Goal: Check status: Check status

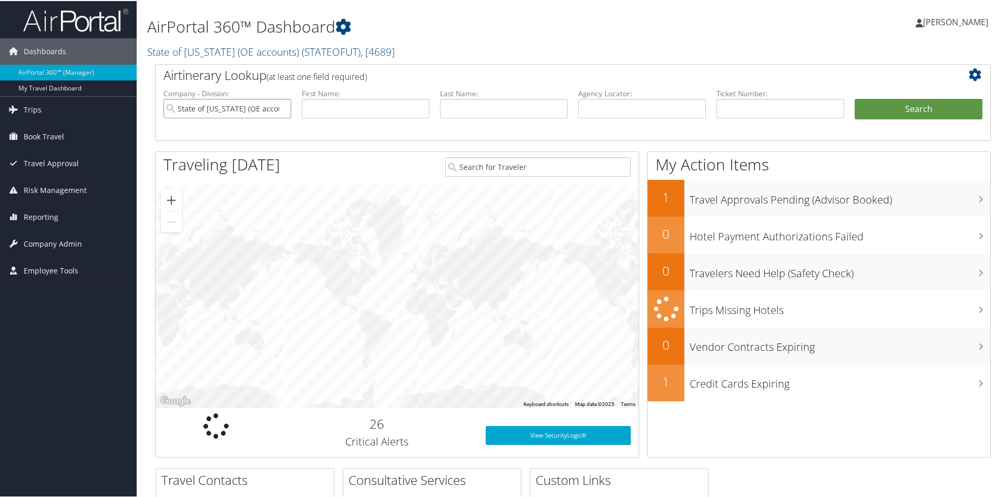
click at [280, 107] on input "State of [US_STATE] (OE accounts)" at bounding box center [227, 107] width 128 height 19
click at [322, 110] on input "text" at bounding box center [366, 107] width 128 height 19
drag, startPoint x: 341, startPoint y: 107, endPoint x: 349, endPoint y: 107, distance: 7.4
click at [342, 107] on input "text" at bounding box center [366, 107] width 128 height 19
type input "ian"
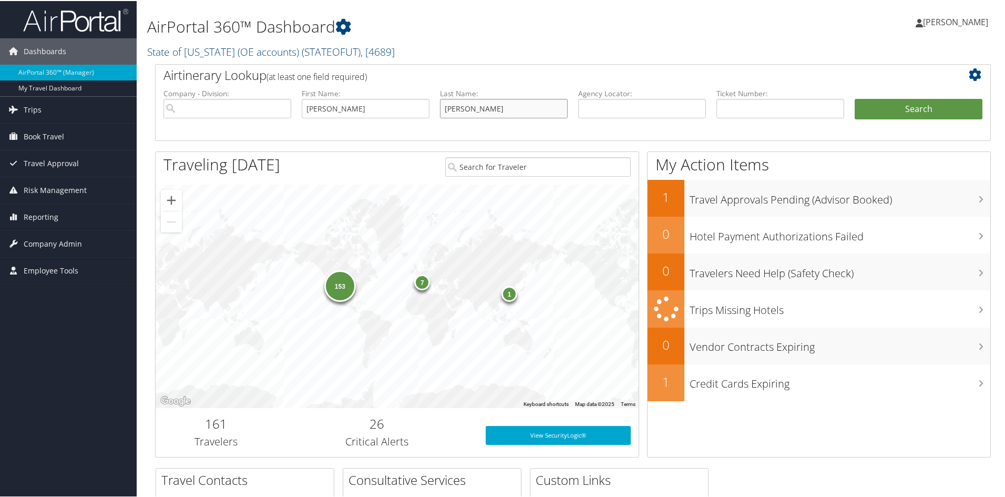
type input "stockdill"
click at [855, 98] on button "Search" at bounding box center [919, 108] width 128 height 21
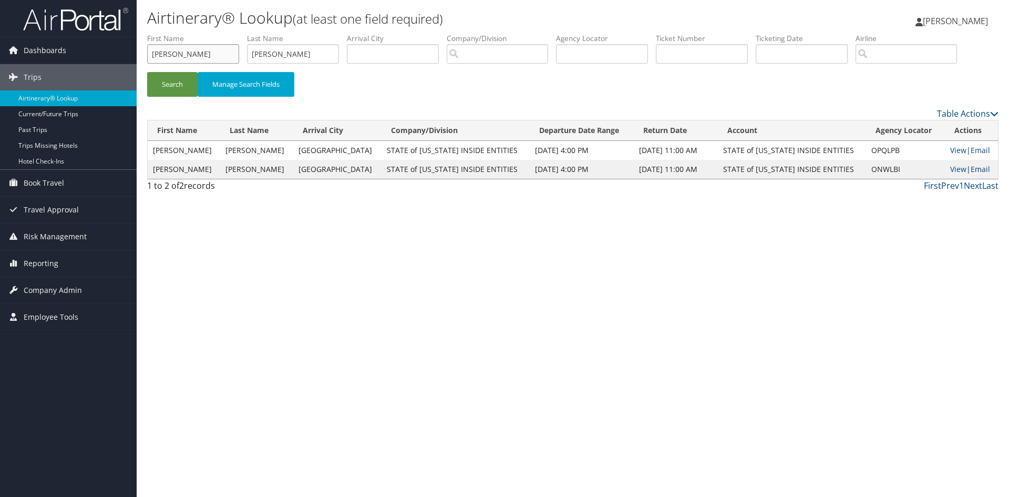
click at [196, 54] on input "[PERSON_NAME]" at bounding box center [193, 53] width 92 height 19
click at [197, 54] on input "[PERSON_NAME]" at bounding box center [193, 53] width 92 height 19
click at [287, 53] on input "[PERSON_NAME]" at bounding box center [293, 53] width 92 height 19
click at [287, 53] on input "stockdill" at bounding box center [293, 53] width 92 height 19
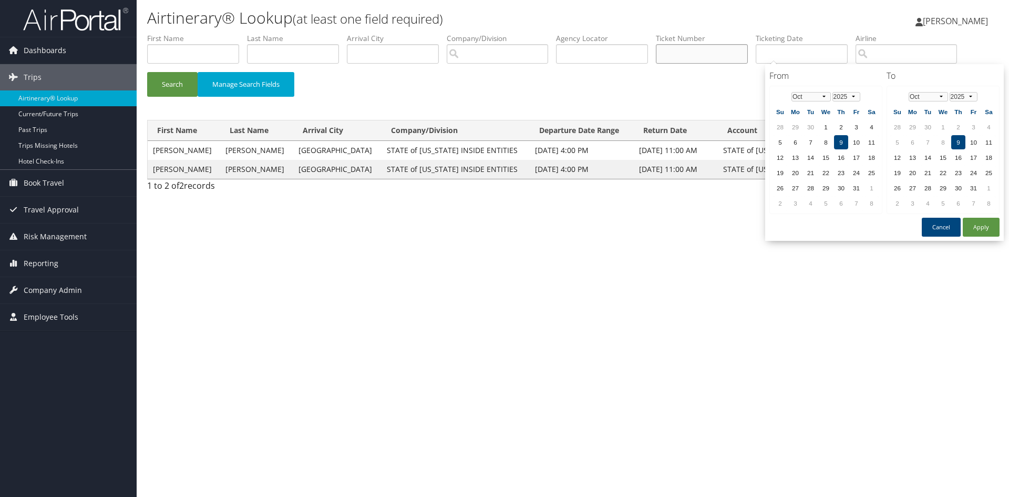
drag, startPoint x: 792, startPoint y: 57, endPoint x: 707, endPoint y: 55, distance: 85.7
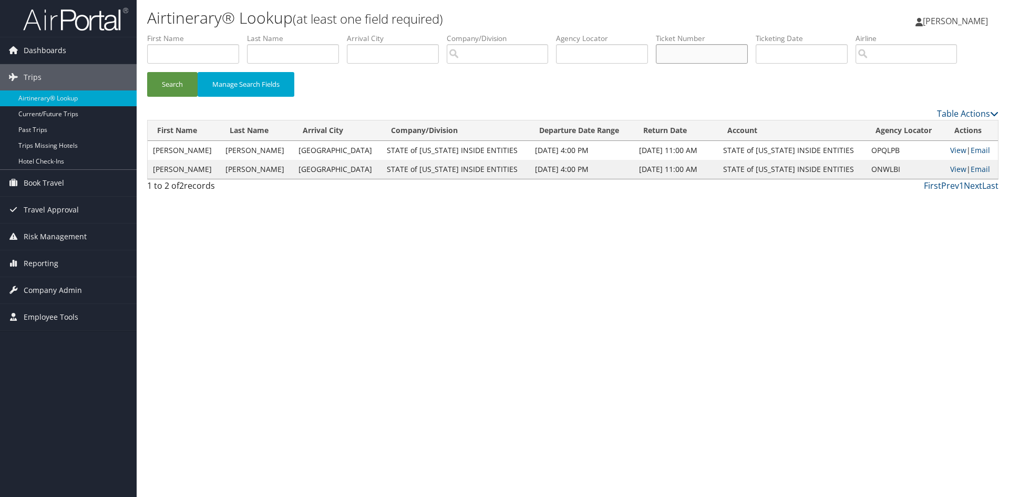
paste input "8900897228902"
click at [174, 84] on button "Search" at bounding box center [172, 84] width 50 height 25
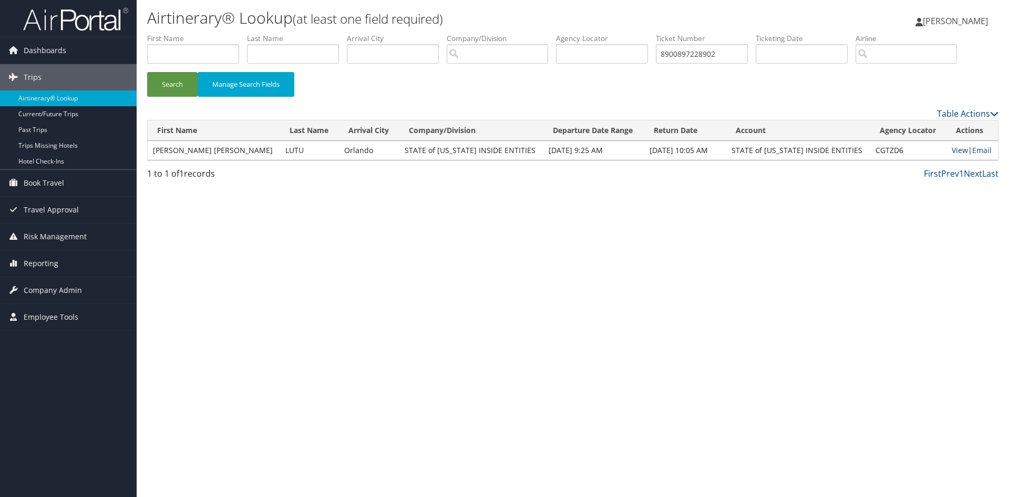
click at [952, 153] on link "View" at bounding box center [960, 150] width 16 height 10
click at [717, 53] on input "8900897228902" at bounding box center [702, 53] width 92 height 19
click at [732, 54] on input "8900897228902" at bounding box center [702, 53] width 92 height 19
type input "8900893193148"
click at [147, 72] on button "Search" at bounding box center [172, 84] width 50 height 25
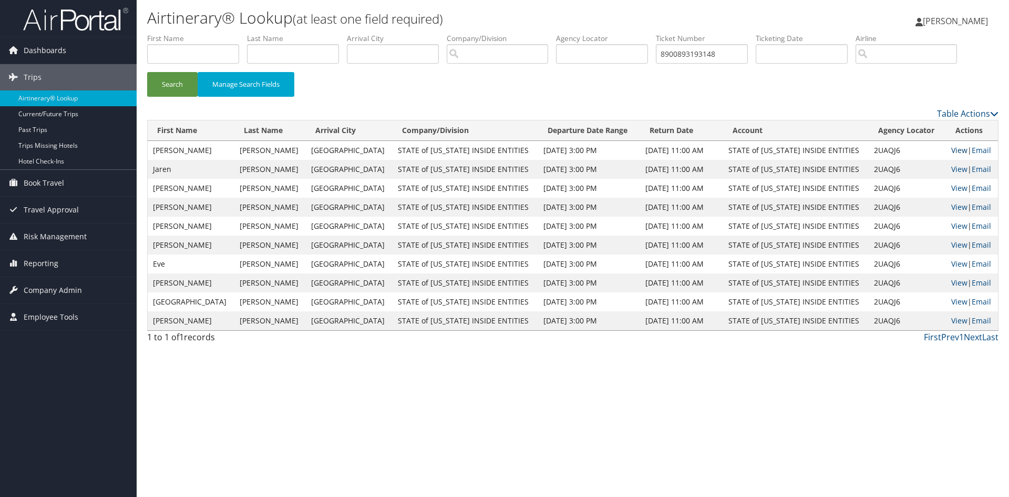
click at [952, 150] on link "View" at bounding box center [960, 150] width 16 height 10
click at [688, 57] on input "8900893193148" at bounding box center [702, 53] width 92 height 19
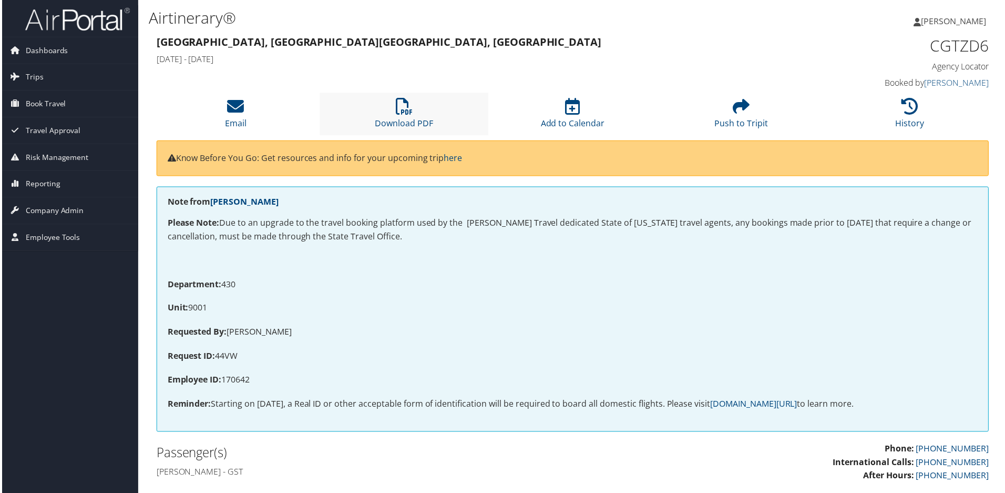
click at [411, 111] on li "Download PDF" at bounding box center [403, 114] width 169 height 43
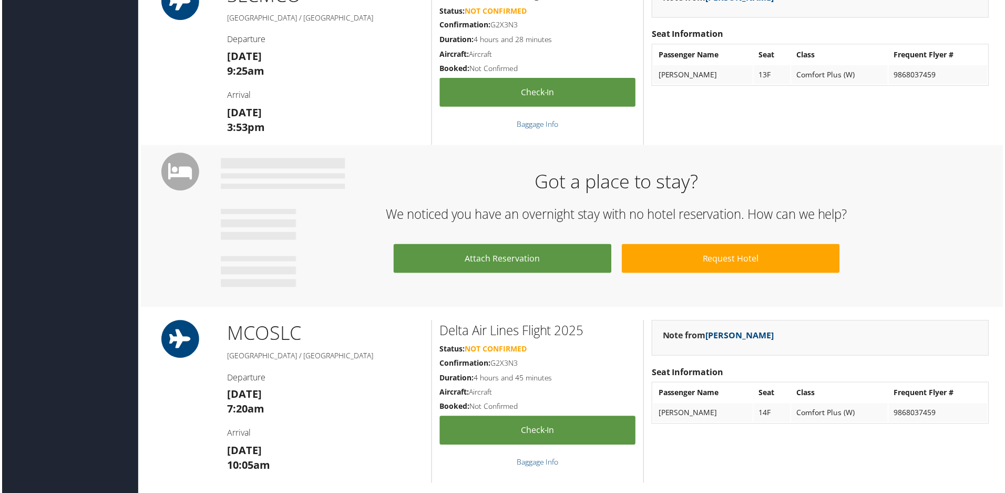
scroll to position [789, 0]
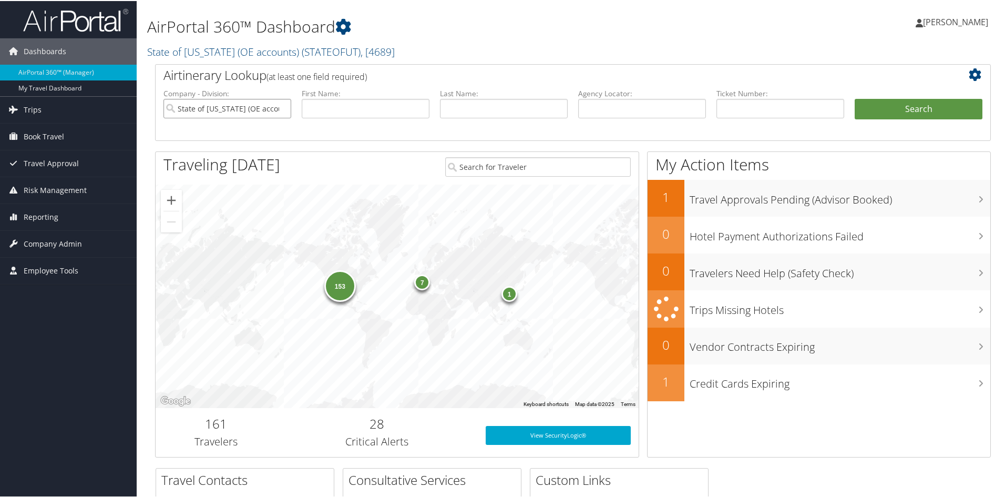
click at [279, 107] on input "State of [US_STATE] (OE accounts)" at bounding box center [227, 107] width 128 height 19
